Goal: Task Accomplishment & Management: Use online tool/utility

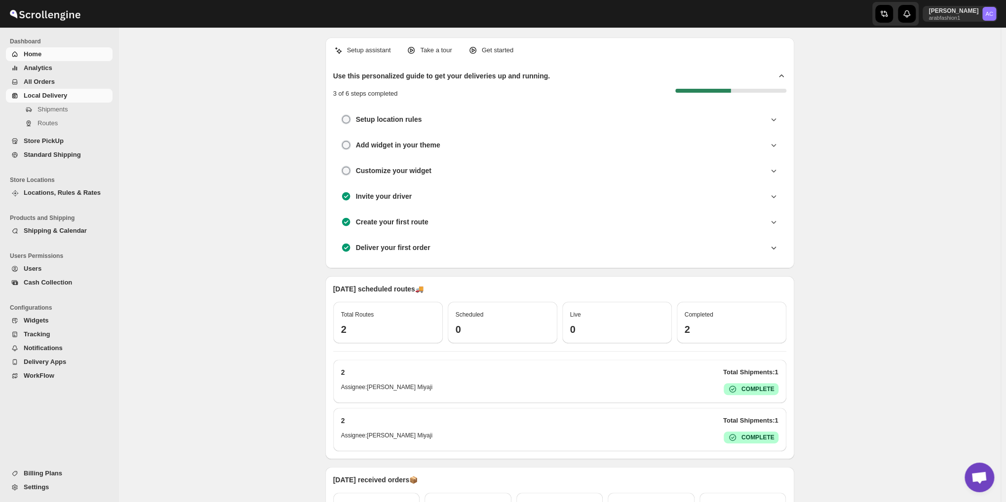
click at [75, 93] on span "Local Delivery" at bounding box center [67, 96] width 87 height 10
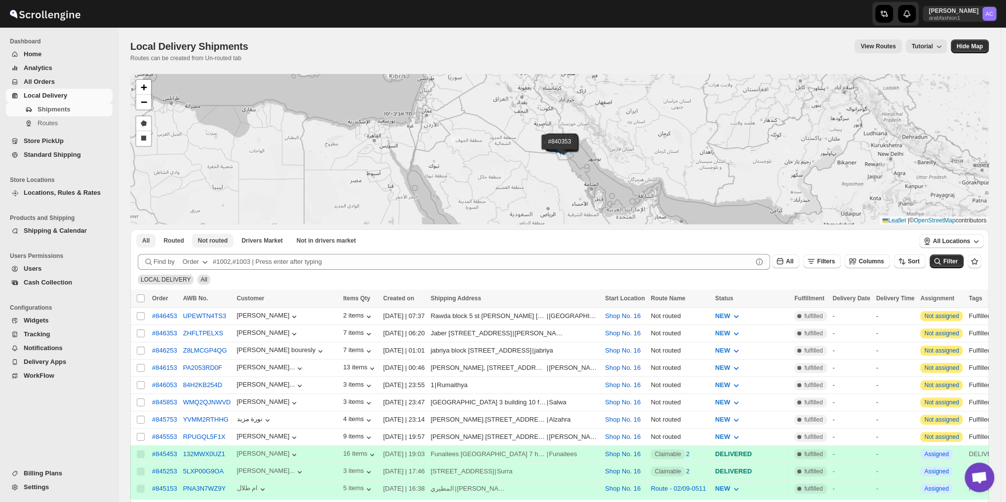
click at [214, 238] on span "Not routed" at bounding box center [213, 241] width 30 height 8
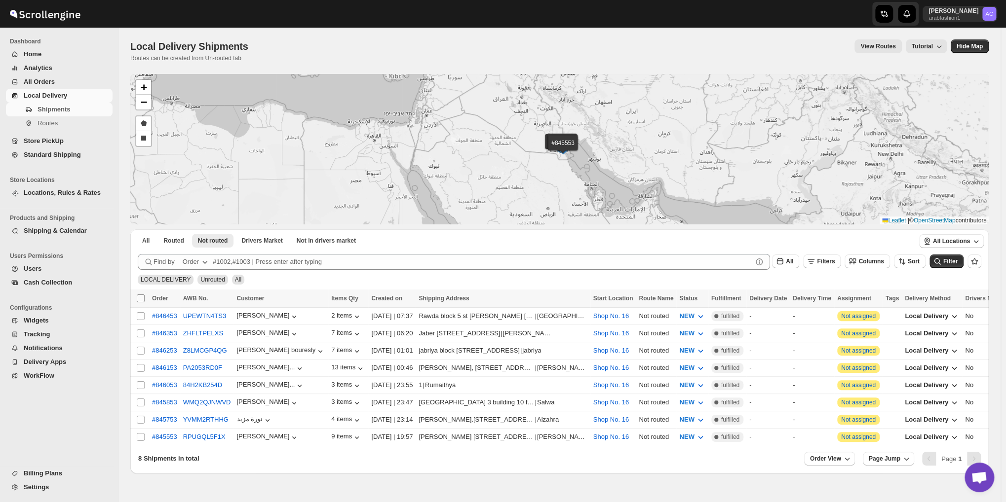
click at [138, 296] on input "Select all shipments" at bounding box center [141, 299] width 8 height 8
checkbox input "true"
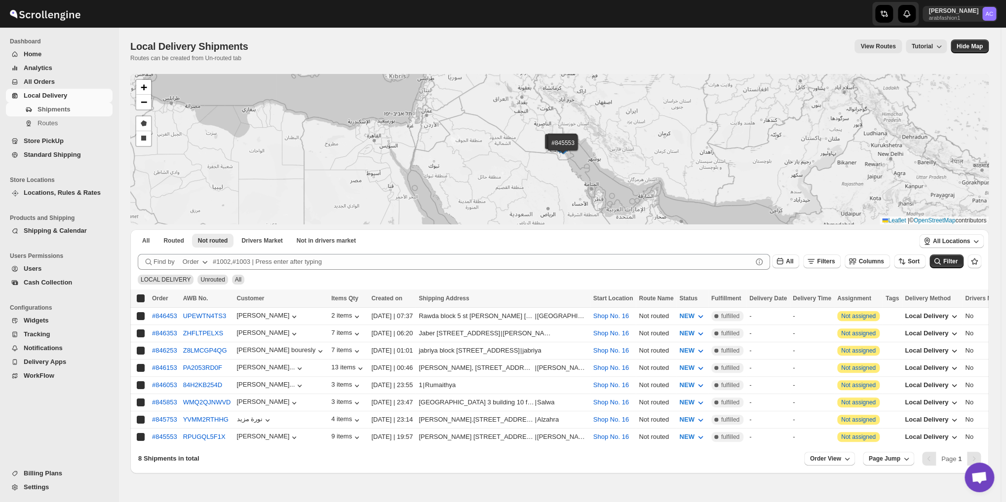
checkbox input "true"
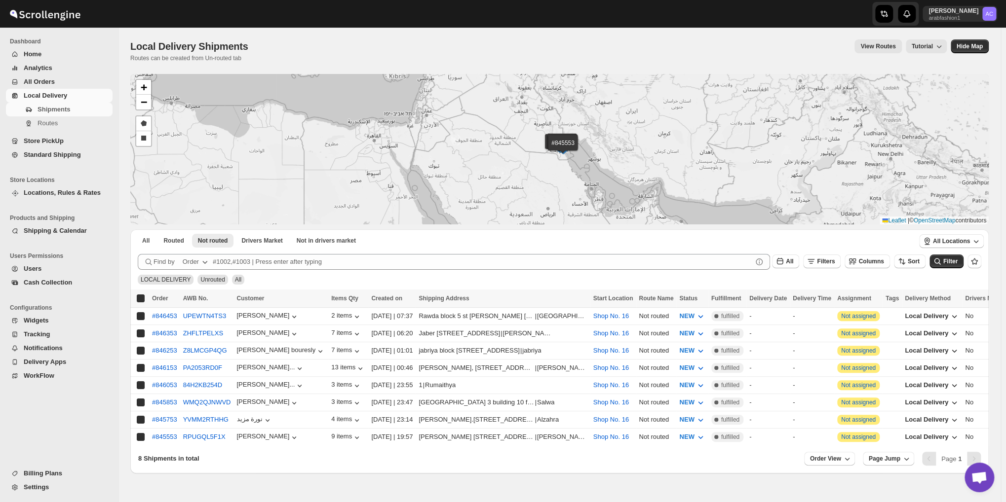
checkbox input "true"
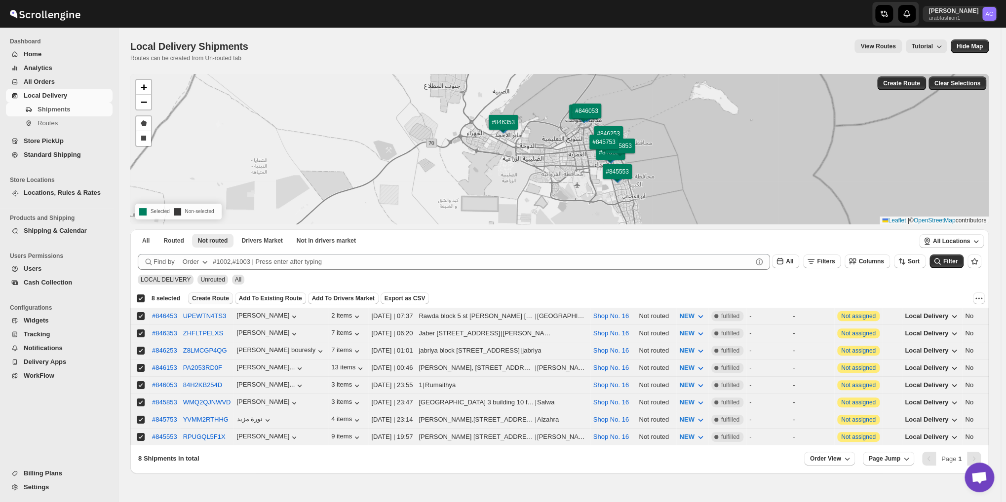
click at [200, 297] on span "Create Route" at bounding box center [210, 299] width 37 height 8
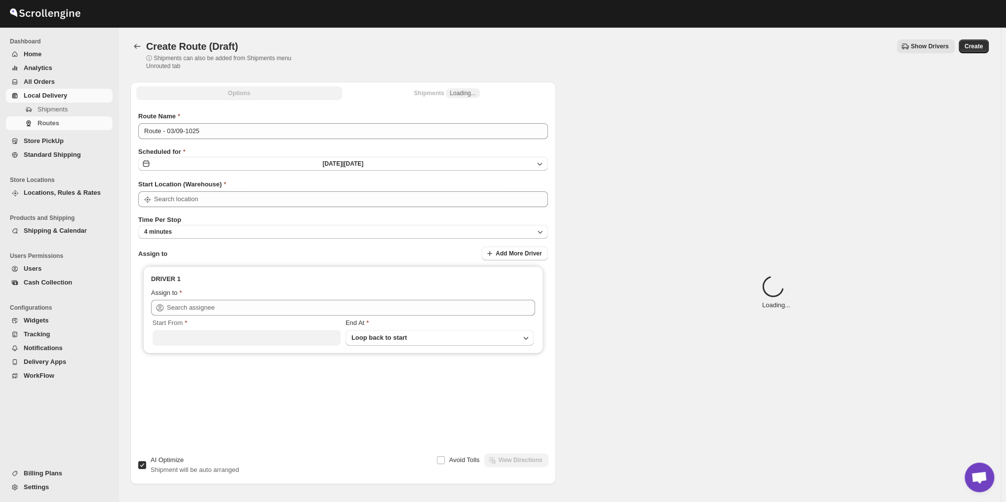
type input "Shop No. 16"
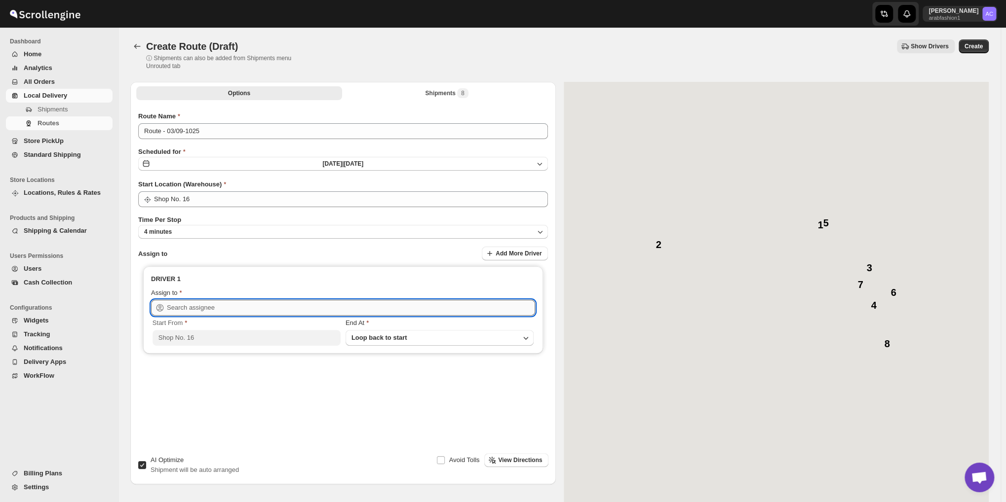
click at [268, 308] on input "text" at bounding box center [351, 308] width 368 height 16
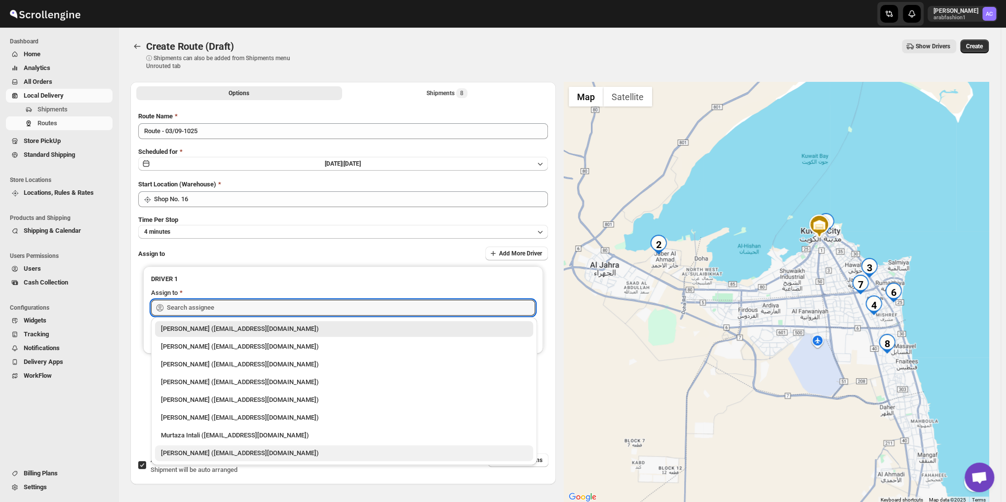
click at [215, 453] on div "[PERSON_NAME] ([EMAIL_ADDRESS][DOMAIN_NAME])" at bounding box center [344, 454] width 366 height 10
type input "[PERSON_NAME] ([EMAIL_ADDRESS][DOMAIN_NAME])"
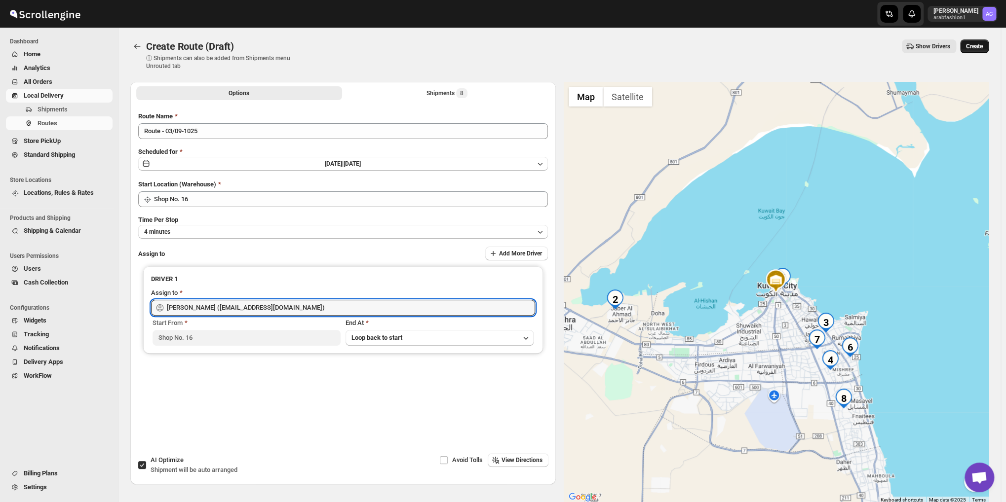
click at [976, 48] on span "Create" at bounding box center [974, 46] width 17 height 8
